Goal: Task Accomplishment & Management: Manage account settings

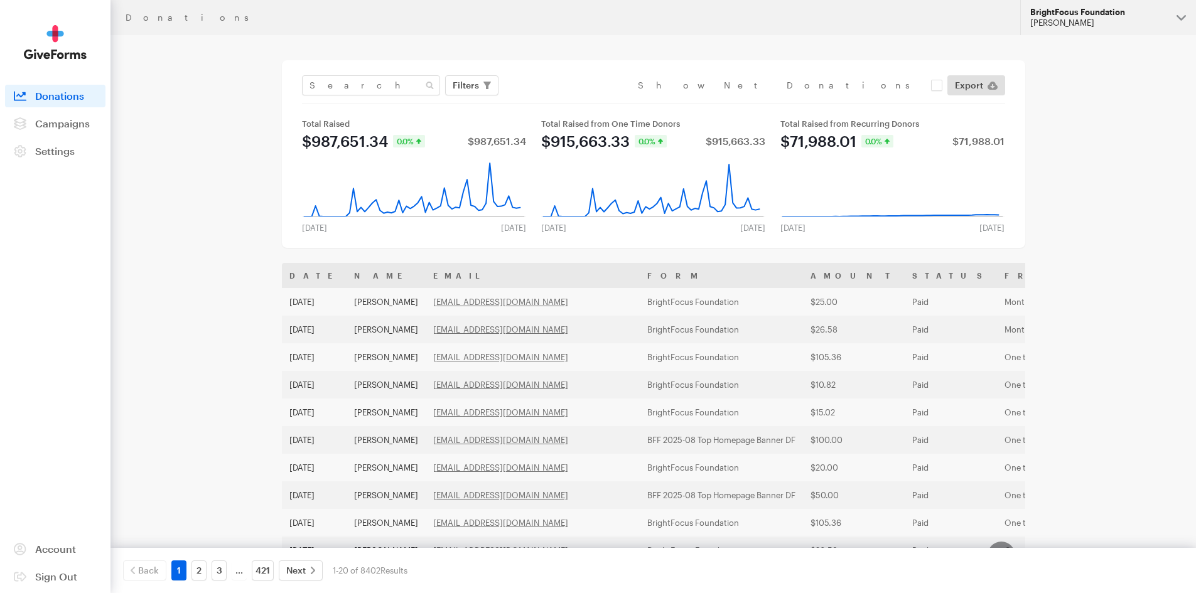
click at [1092, 23] on div "[PERSON_NAME]" at bounding box center [1098, 23] width 136 height 11
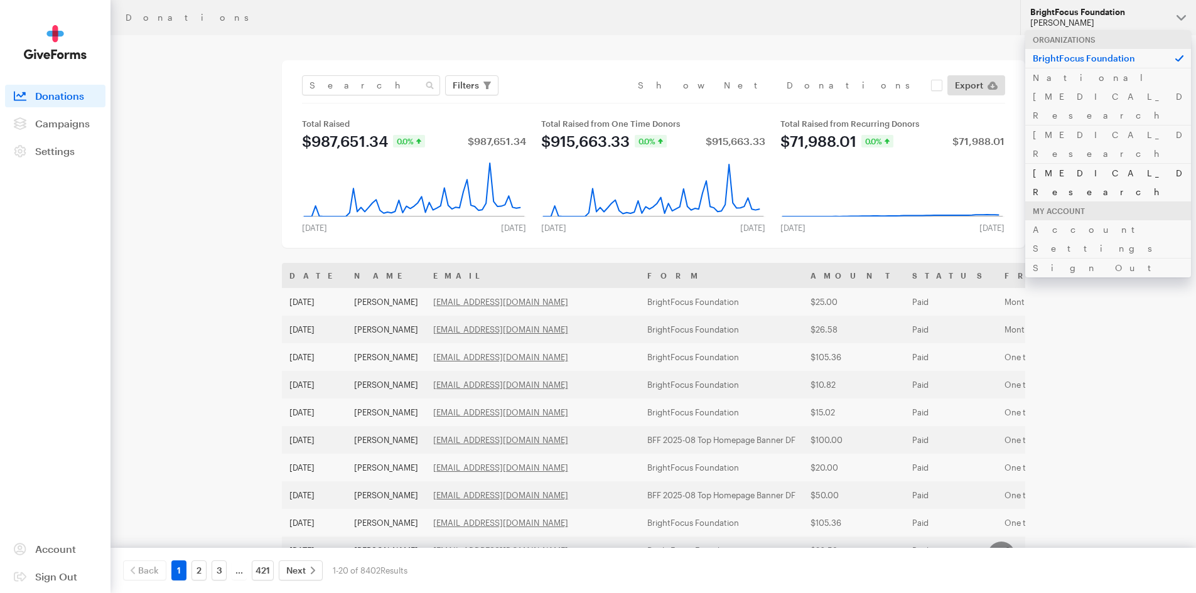
click at [1081, 163] on link "[MEDICAL_DATA] Research" at bounding box center [1108, 182] width 166 height 38
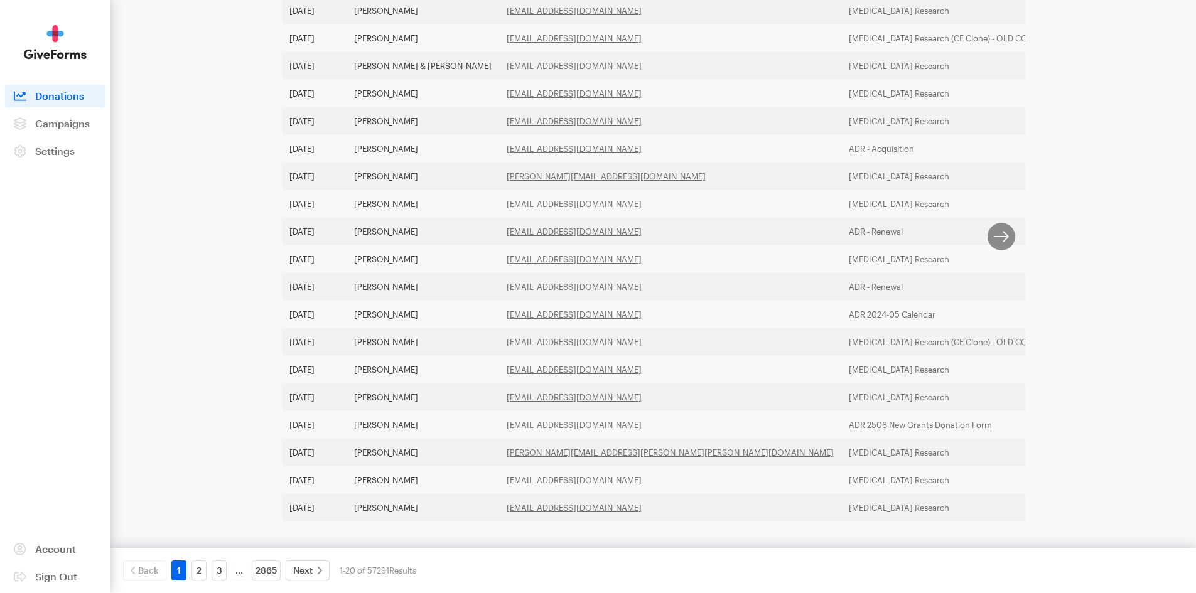
scroll to position [334, 0]
click at [200, 574] on link "2" at bounding box center [198, 571] width 15 height 20
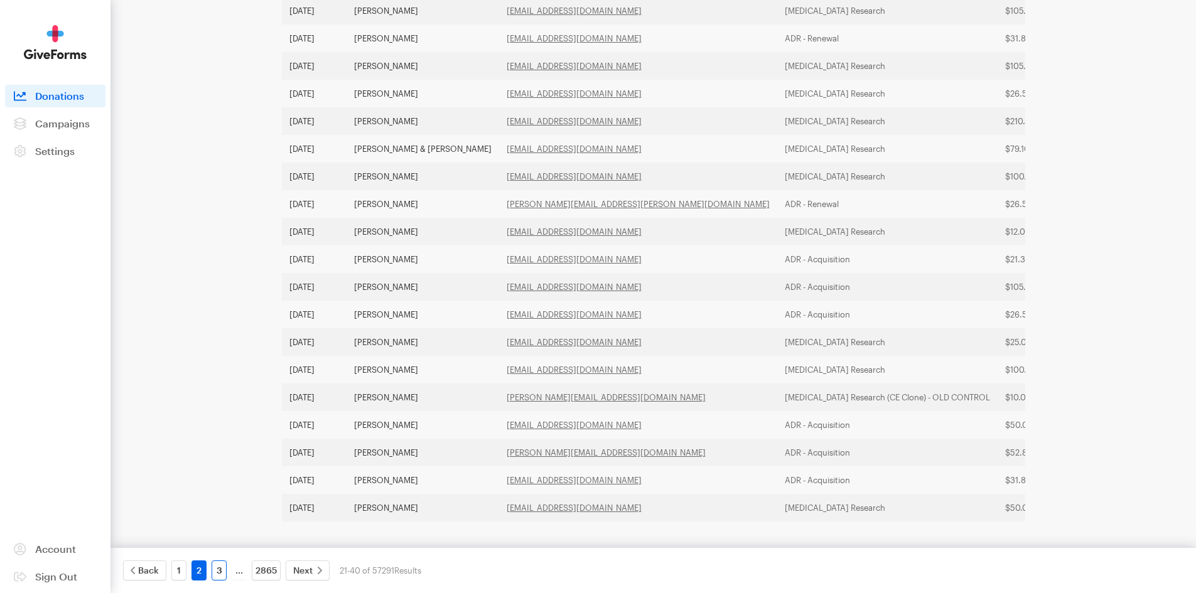
click at [220, 572] on link "3" at bounding box center [219, 571] width 15 height 20
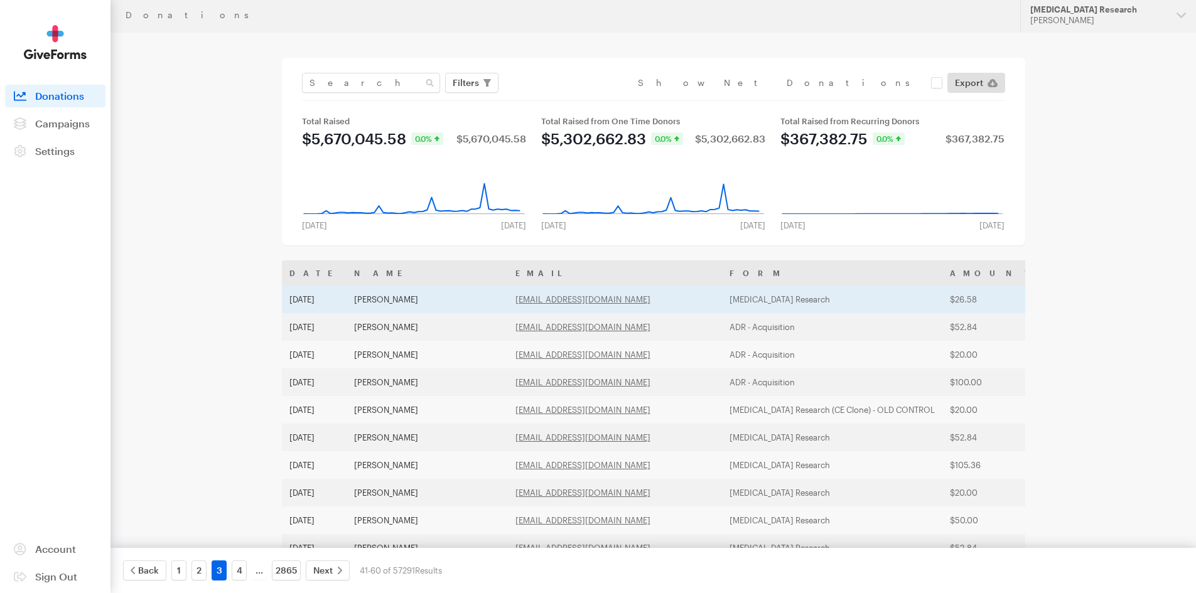
scroll to position [0, 0]
